Goal: Use online tool/utility

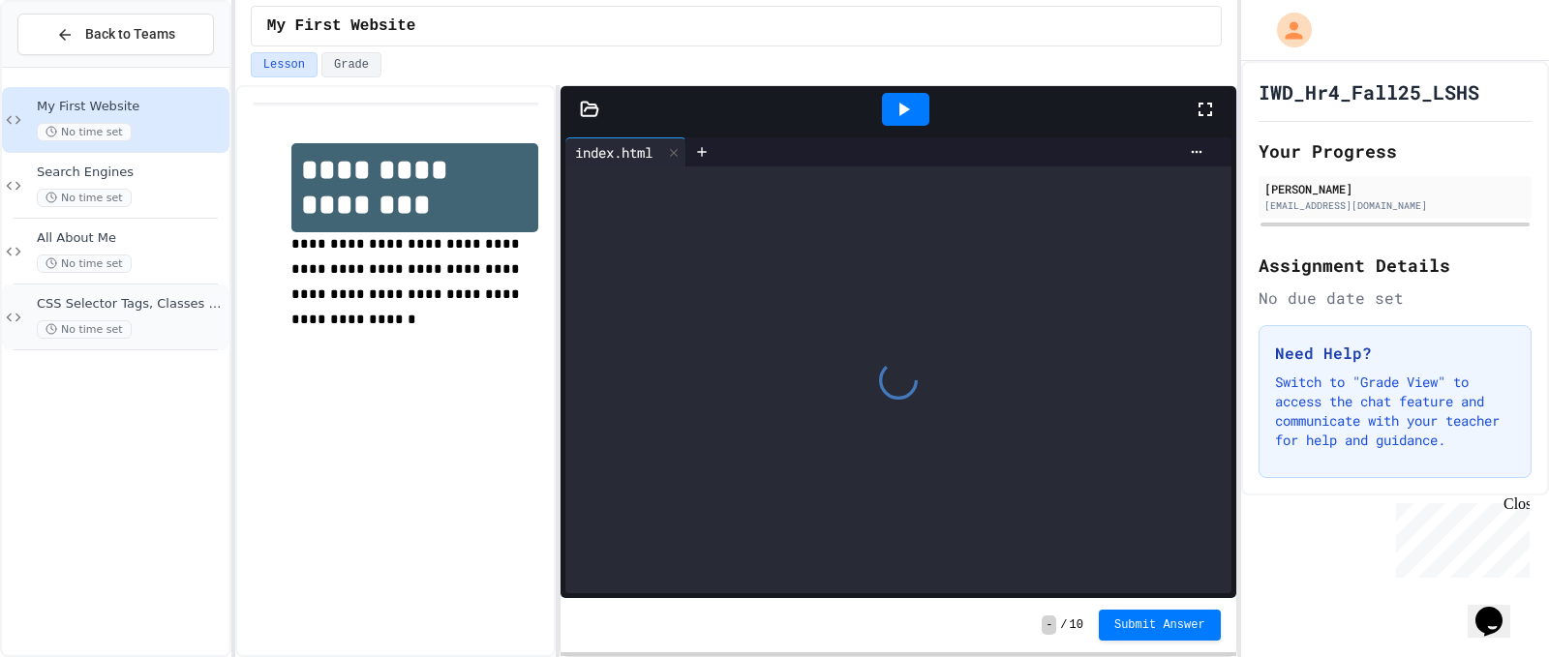
click at [143, 327] on div "No time set" at bounding box center [131, 329] width 189 height 18
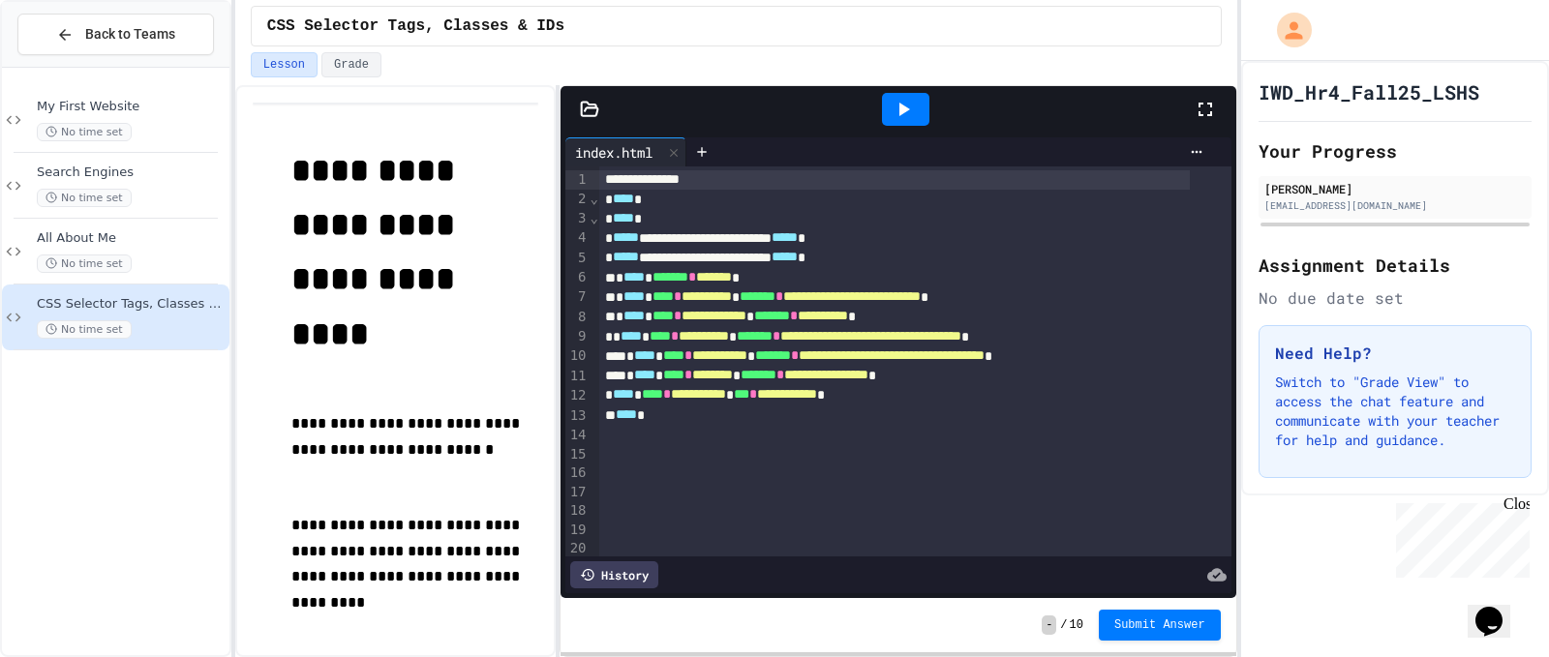
click at [601, 115] on div at bounding box center [590, 109] width 58 height 19
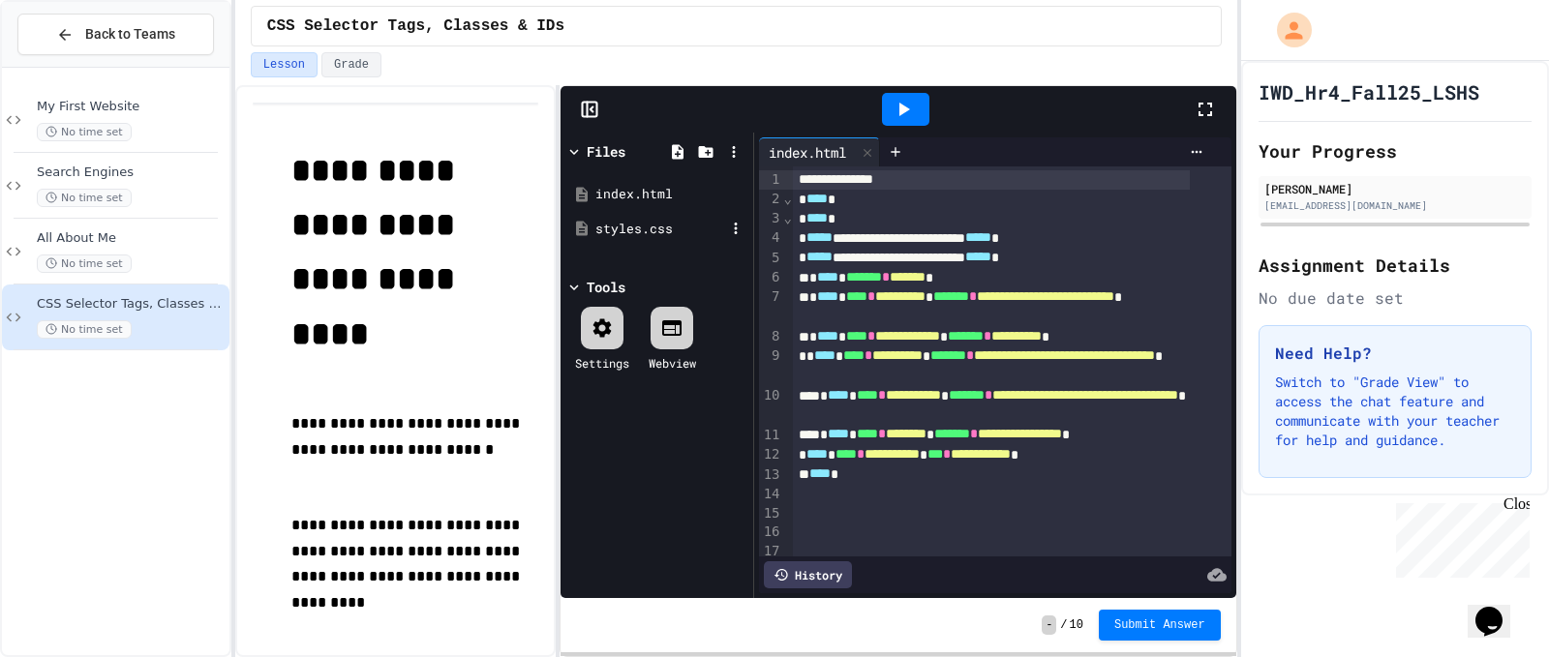
click at [658, 229] on div "styles.css" at bounding box center [660, 229] width 130 height 19
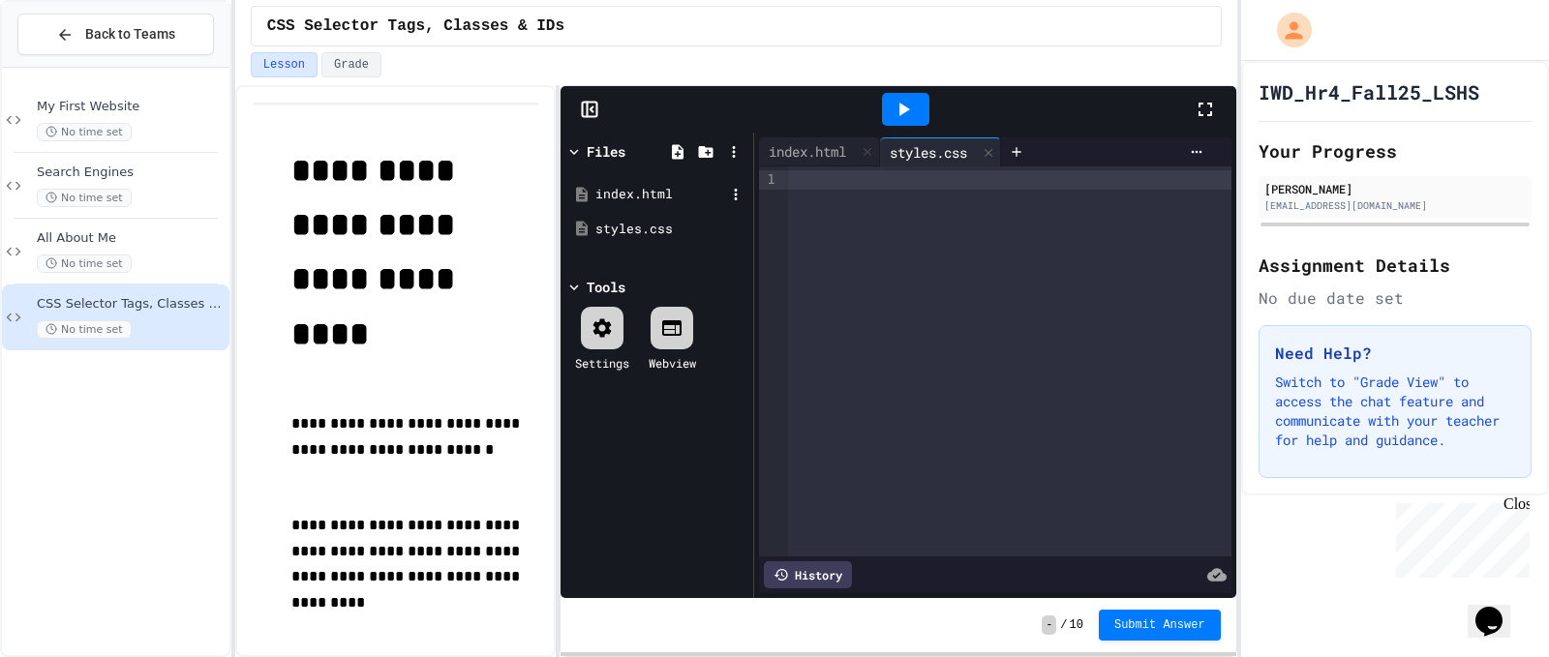
click at [650, 191] on div "index.html" at bounding box center [660, 194] width 130 height 19
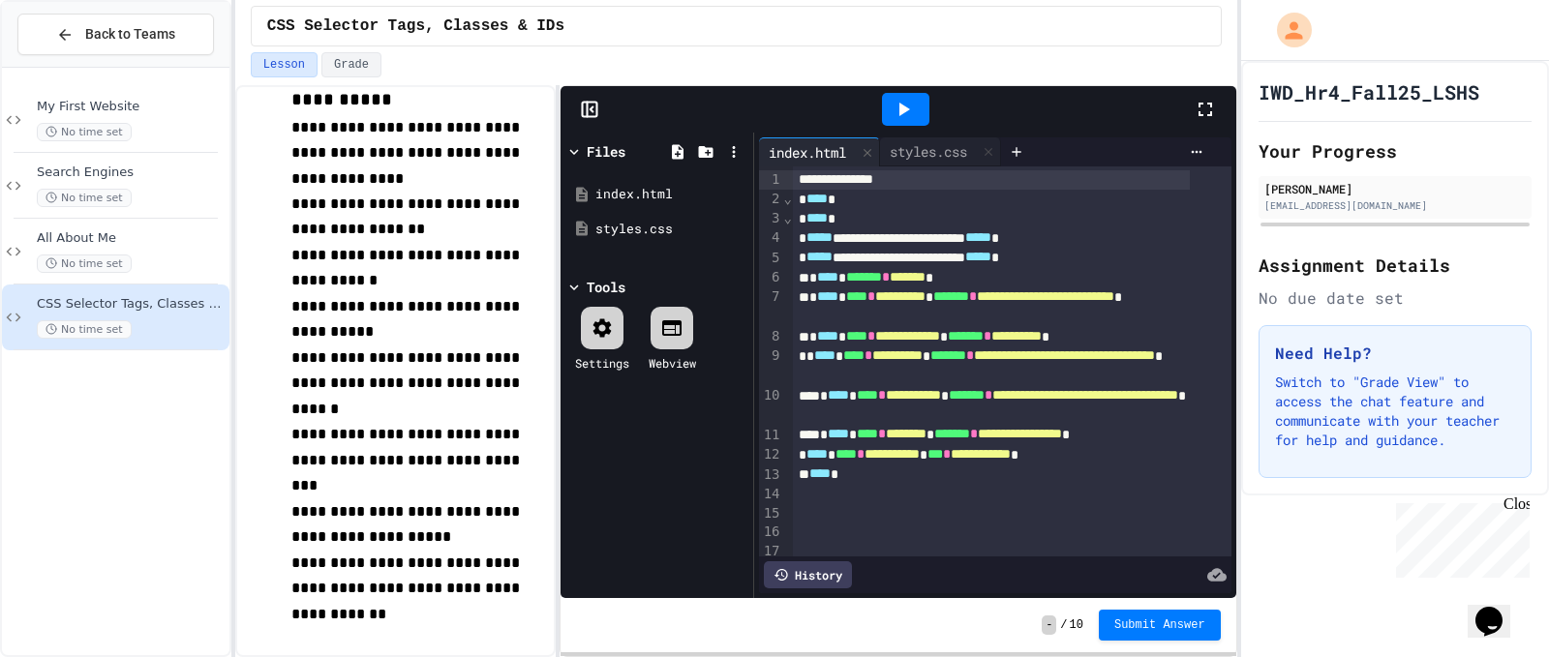
scroll to position [194, 0]
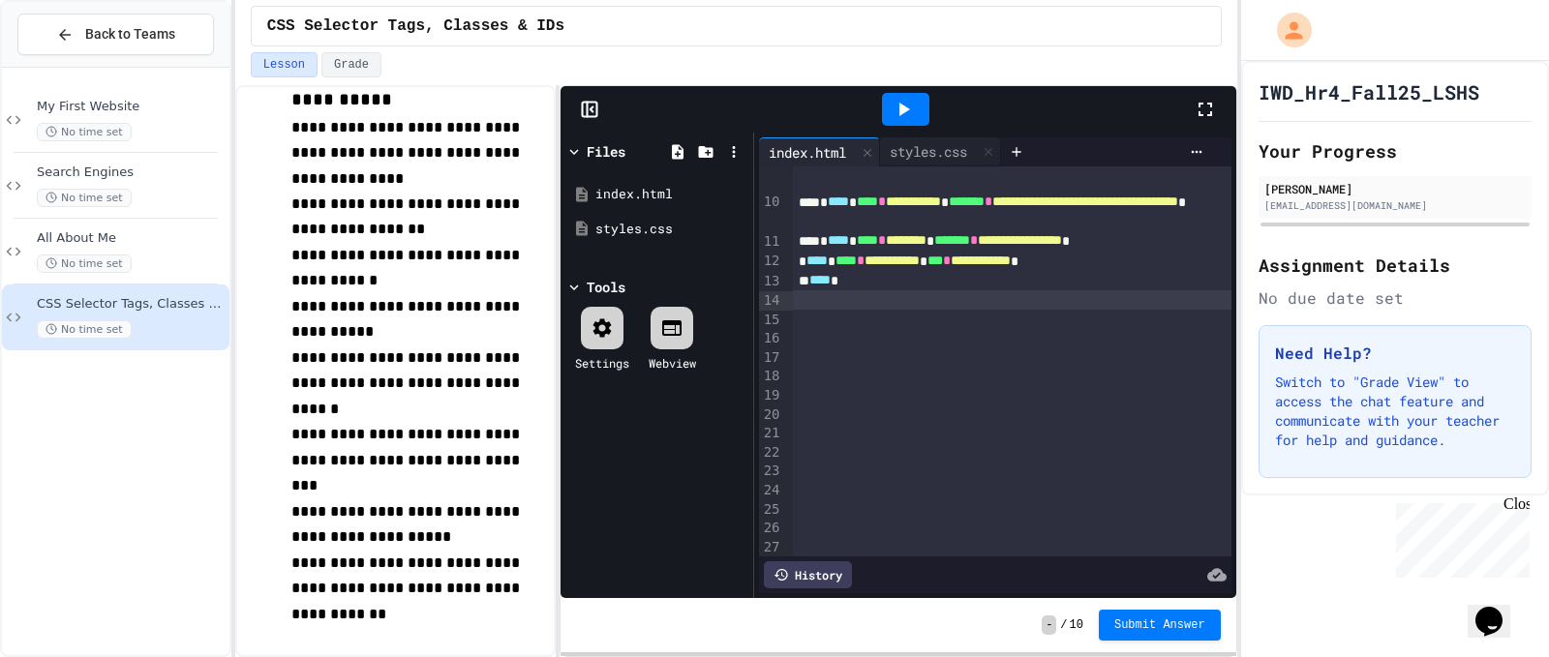
click at [902, 300] on div at bounding box center [1012, 299] width 439 height 19
click at [895, 112] on icon at bounding box center [903, 109] width 23 height 23
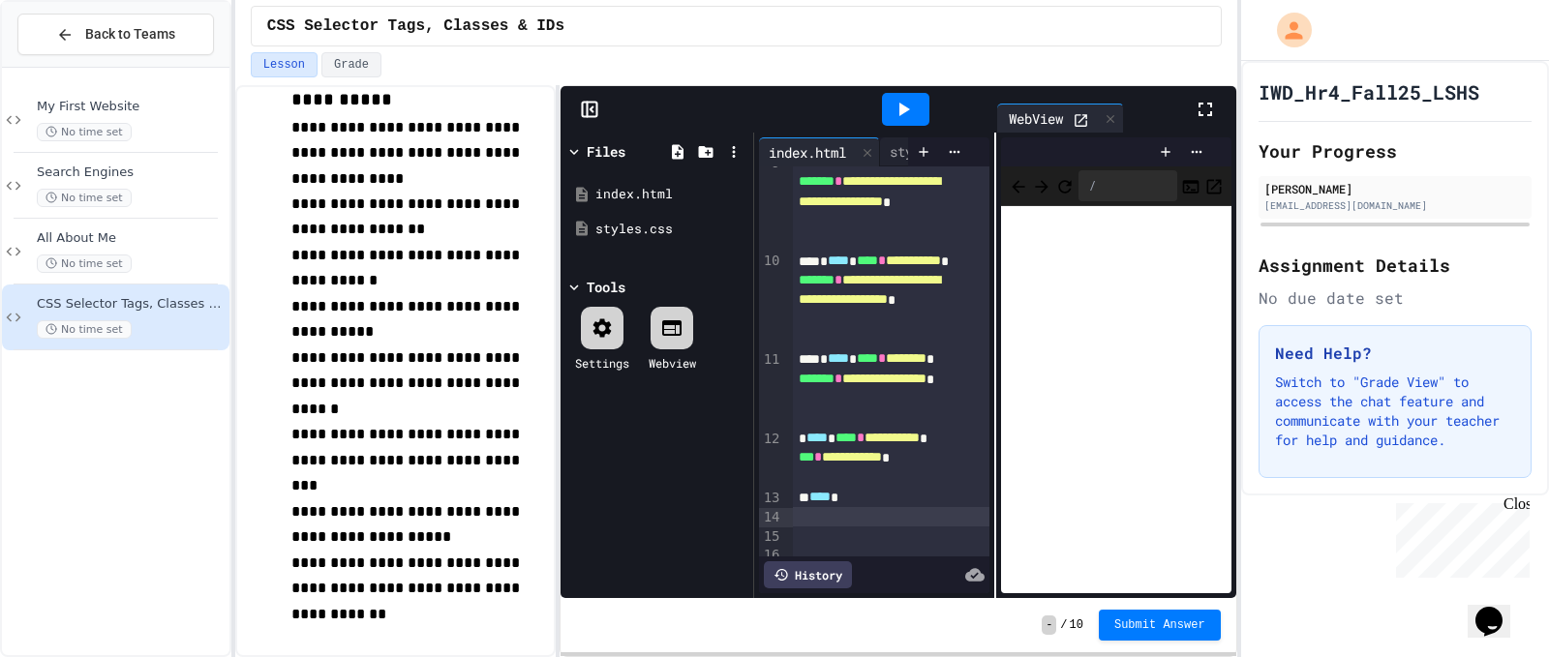
drag, startPoint x: 1101, startPoint y: 159, endPoint x: 1105, endPoint y: 119, distance: 39.9
click at [1105, 119] on div "**********" at bounding box center [899, 342] width 676 height 512
click at [1078, 153] on icon at bounding box center [1083, 154] width 13 height 13
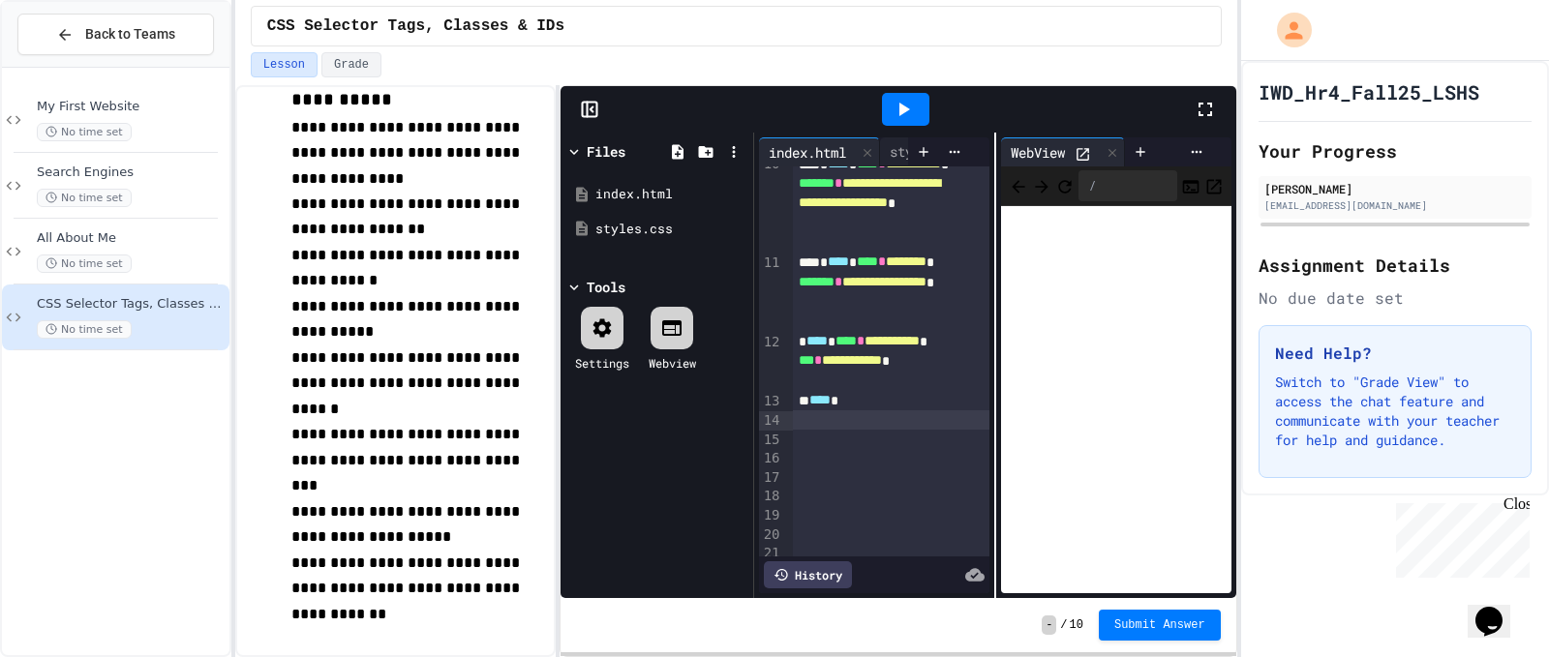
click at [873, 417] on div at bounding box center [891, 419] width 197 height 19
click at [1519, 501] on div "Close" at bounding box center [1515, 508] width 24 height 24
